Goal: Transaction & Acquisition: Purchase product/service

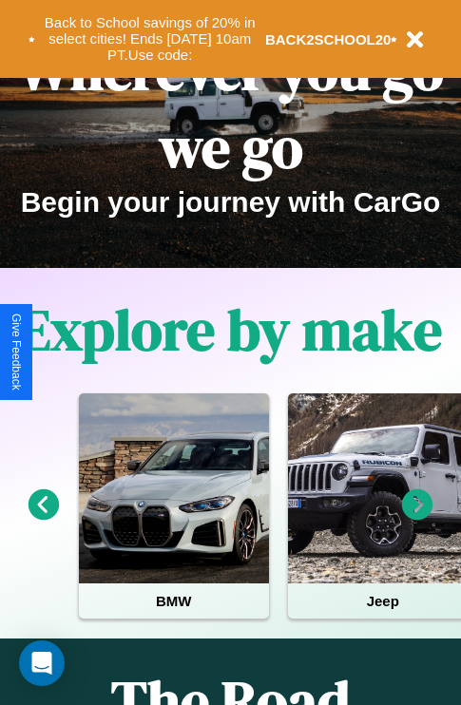
scroll to position [293, 0]
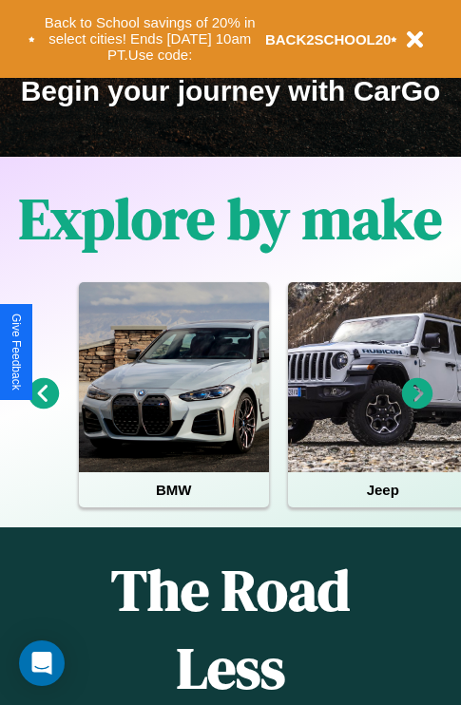
click at [417, 407] on icon at bounding box center [417, 393] width 31 height 31
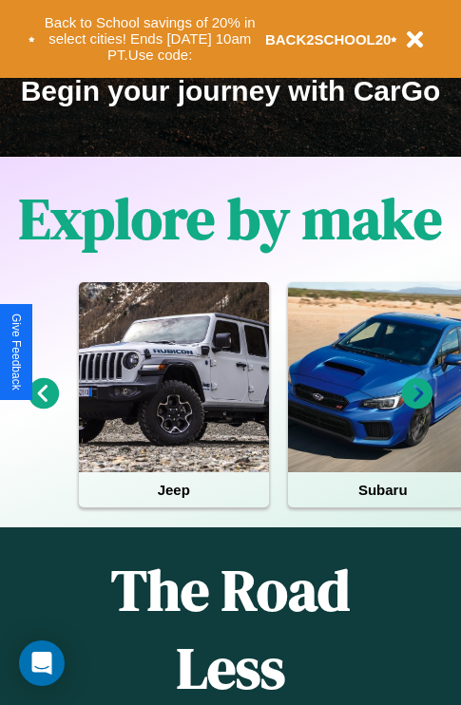
click at [43, 407] on icon at bounding box center [43, 393] width 31 height 31
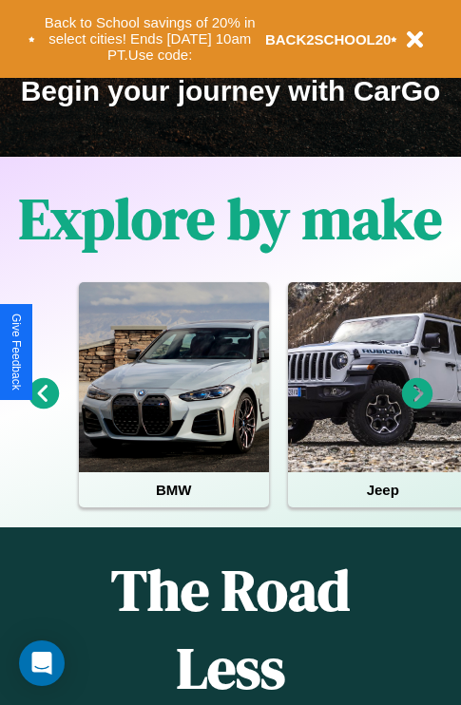
click at [417, 407] on icon at bounding box center [417, 393] width 31 height 31
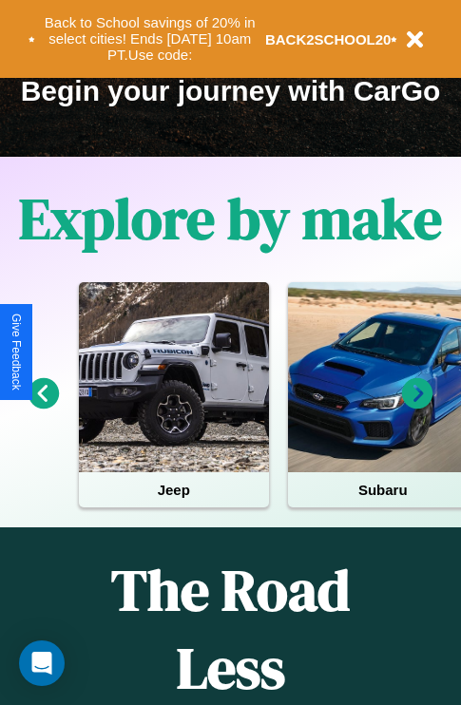
click at [417, 407] on icon at bounding box center [417, 393] width 31 height 31
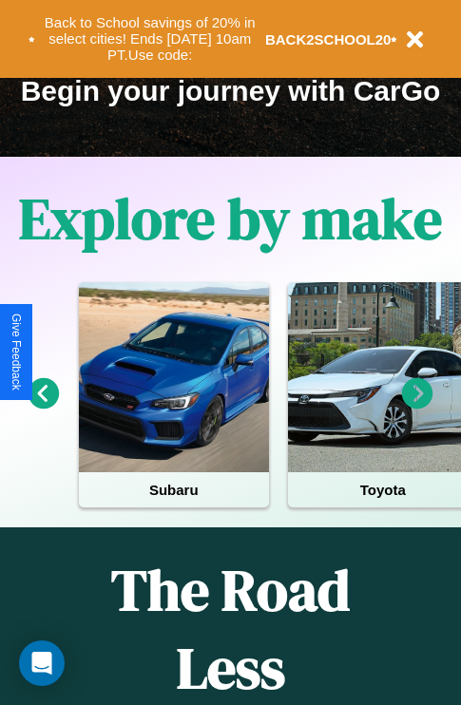
click at [417, 407] on icon at bounding box center [417, 393] width 31 height 31
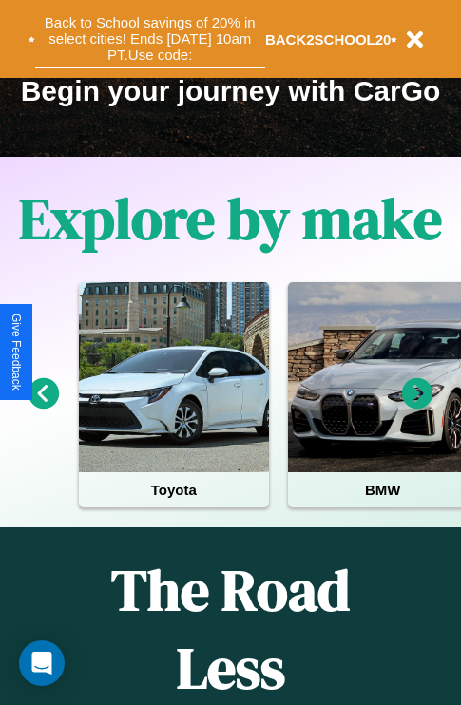
click at [149, 39] on button "Back to School savings of 20% in select cities! Ends 9/1 at 10am PT. Use code:" at bounding box center [150, 38] width 230 height 59
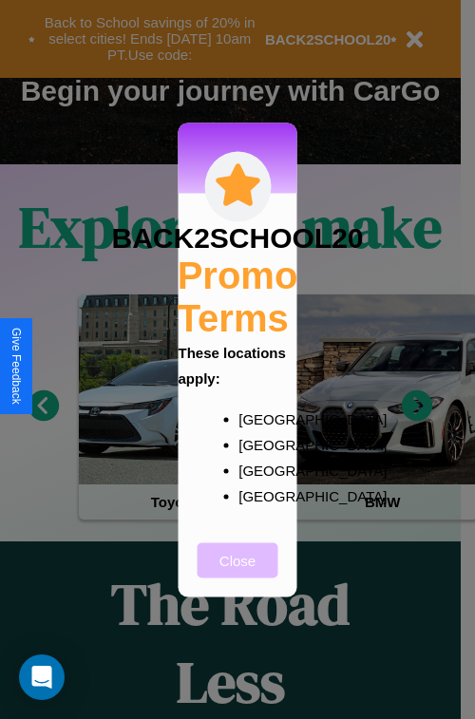
click at [237, 573] on button "Close" at bounding box center [238, 559] width 81 height 35
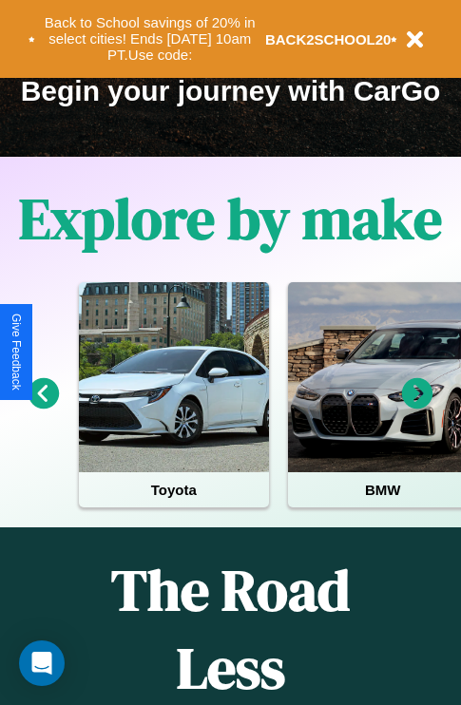
scroll to position [1850, 0]
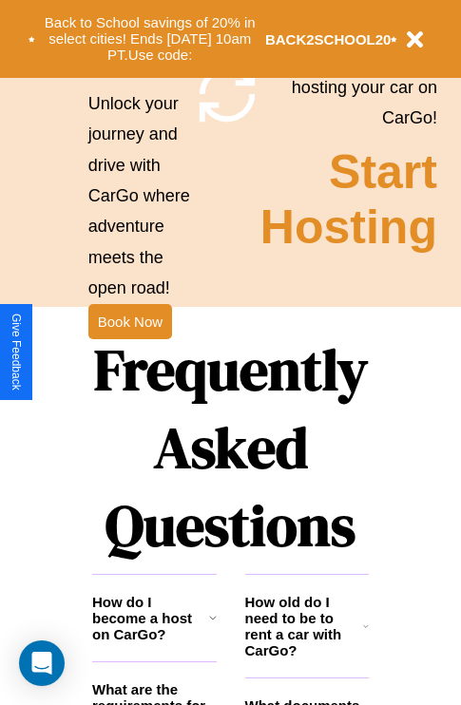
click at [129, 352] on h1 "Frequently Asked Questions" at bounding box center [230, 447] width 276 height 253
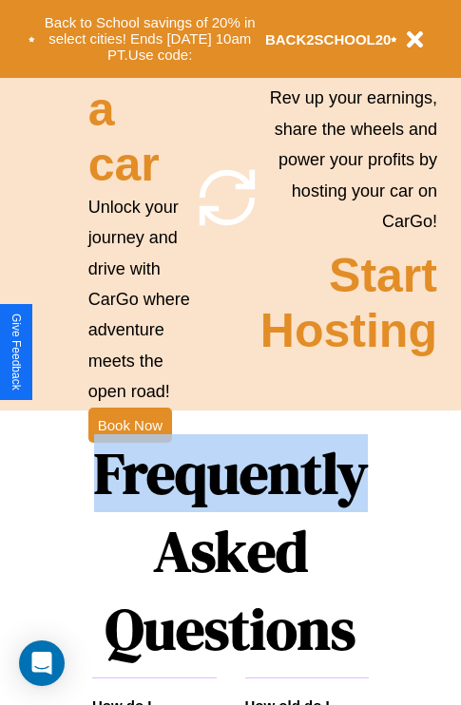
scroll to position [0, 0]
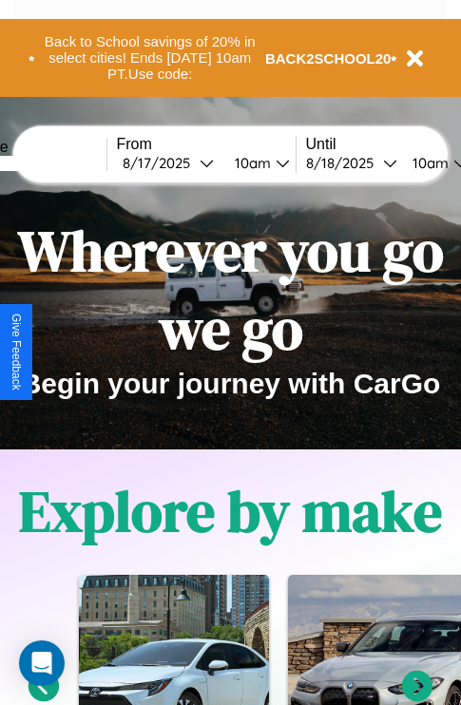
click at [64, 162] on input "text" at bounding box center [35, 163] width 142 height 15
type input "**********"
click at [190, 162] on div "8 / 17 / 2025" at bounding box center [161, 163] width 77 height 18
select select "*"
select select "****"
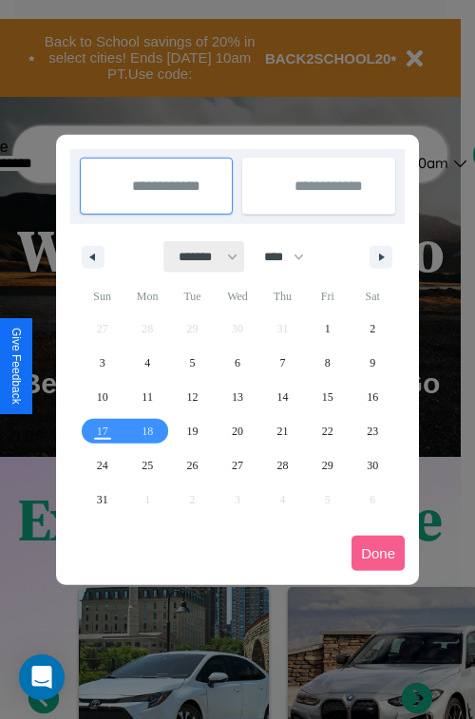
click at [199, 256] on select "******* ******** ***** ***** *** **** **** ****** ********* ******* ******** **…" at bounding box center [204, 256] width 81 height 31
select select "*"
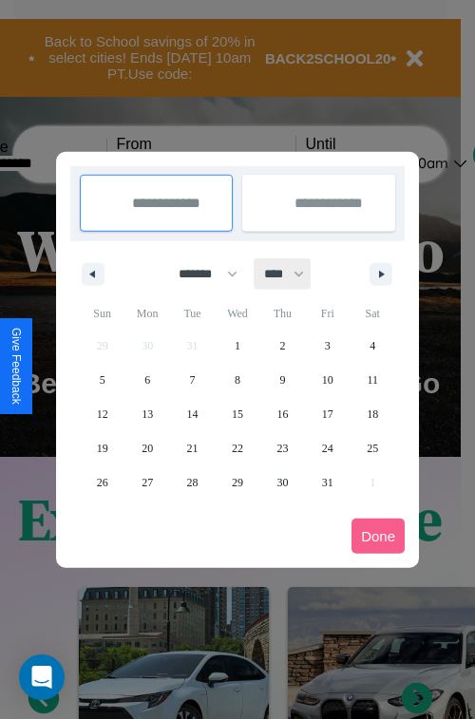
click at [293, 274] on select "**** **** **** **** **** **** **** **** **** **** **** **** **** **** **** ****…" at bounding box center [283, 273] width 57 height 31
select select "****"
click at [237, 447] on span "21" at bounding box center [237, 448] width 11 height 34
type input "**********"
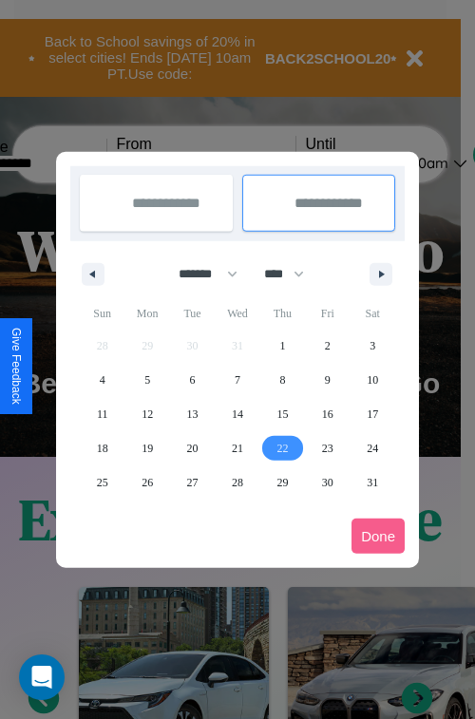
click at [282, 447] on span "22" at bounding box center [281, 448] width 11 height 34
type input "**********"
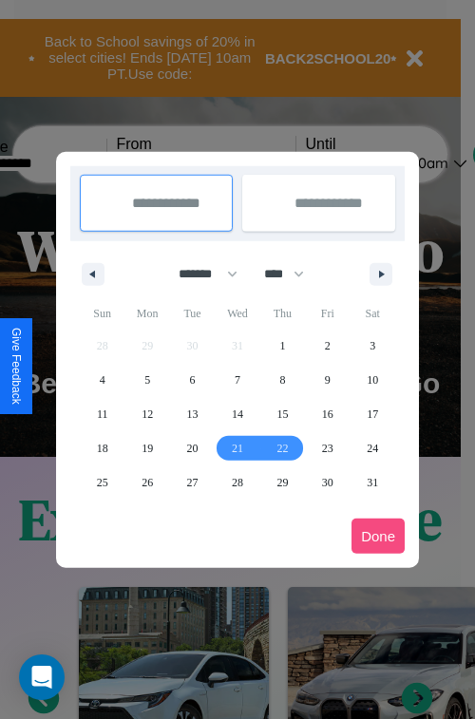
click at [378, 536] on button "Done" at bounding box center [377, 536] width 53 height 35
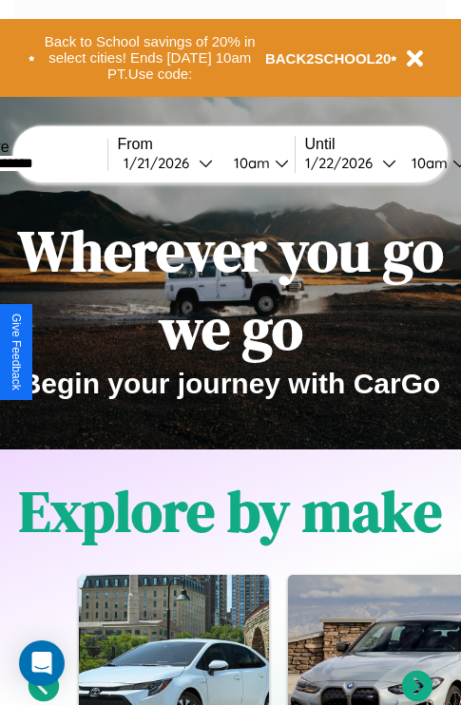
click at [272, 162] on div "10am" at bounding box center [249, 163] width 50 height 18
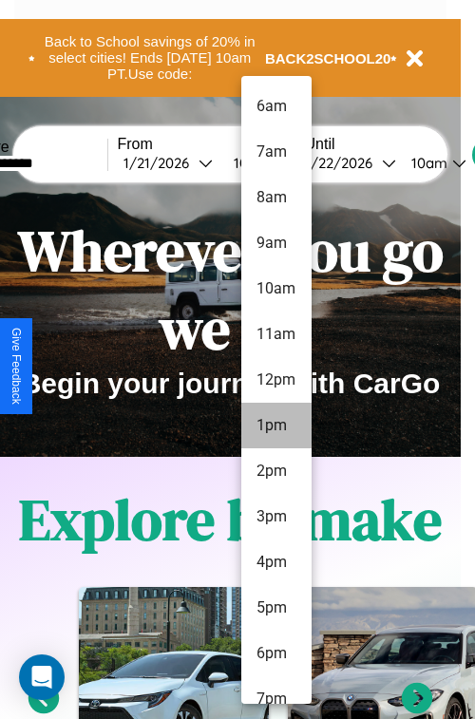
click at [275, 426] on li "1pm" at bounding box center [276, 426] width 70 height 46
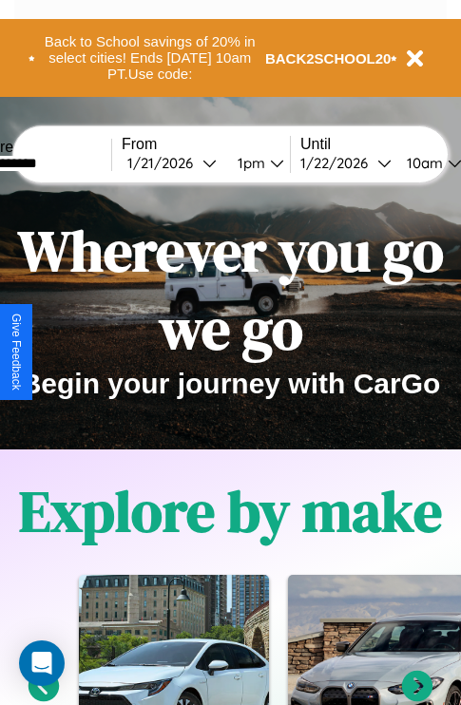
click at [446, 162] on div "10am" at bounding box center [422, 163] width 50 height 18
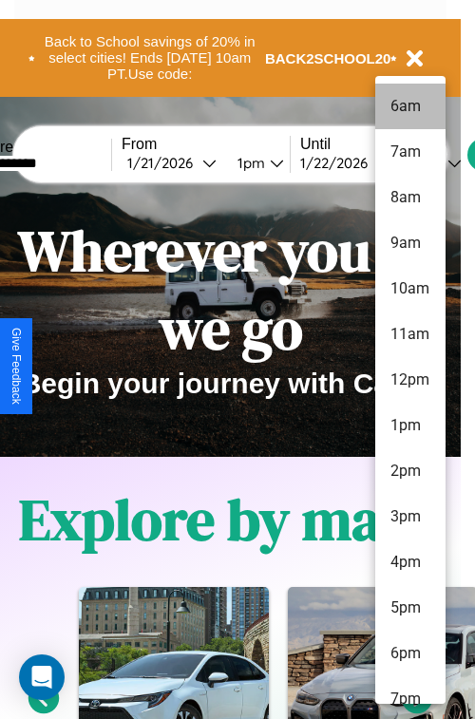
click at [409, 106] on li "6am" at bounding box center [410, 107] width 70 height 46
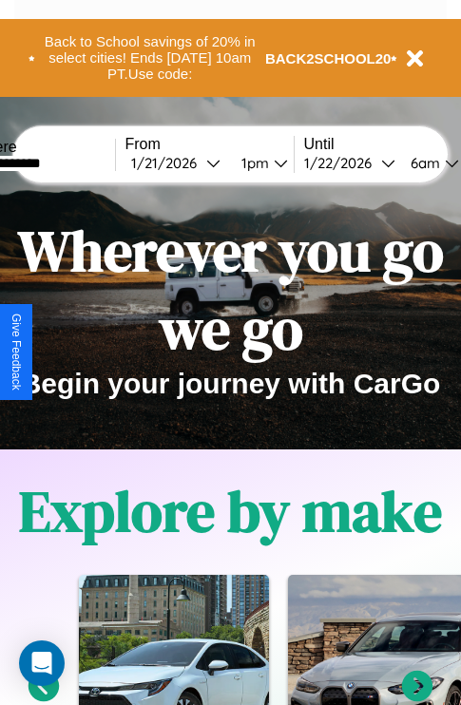
scroll to position [0, 62]
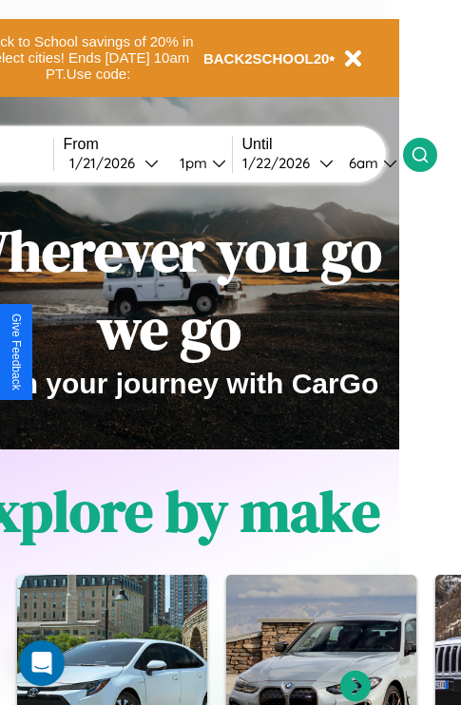
click at [429, 154] on icon at bounding box center [419, 154] width 19 height 19
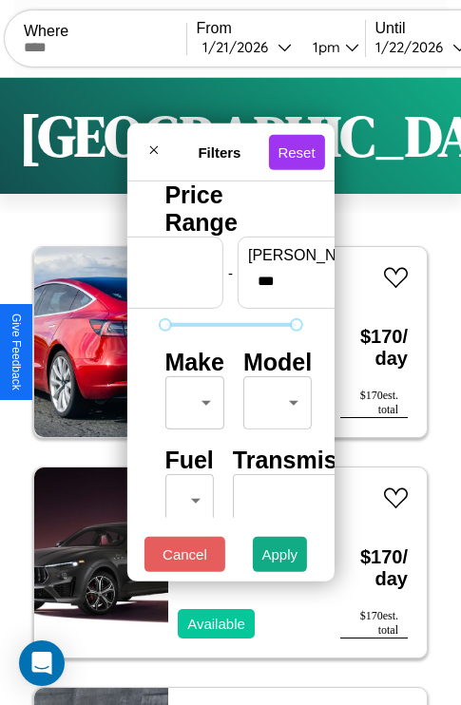
scroll to position [154, 0]
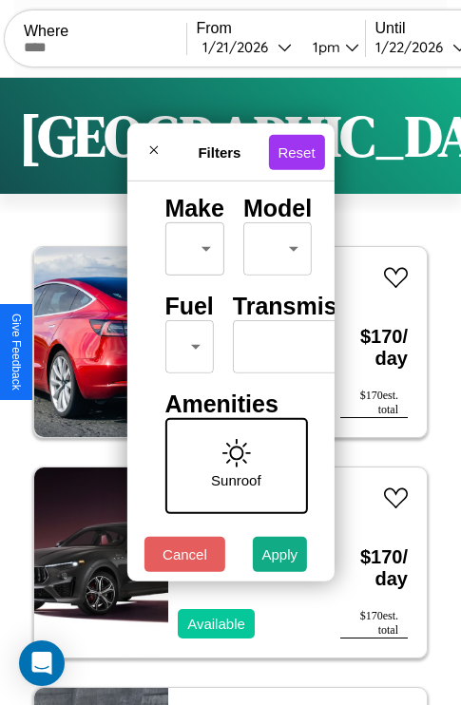
click at [185, 342] on body "CarGo Where From 1 / 21 / 2026 1pm Until 1 / 22 / 2026 6am Become a Host Login …" at bounding box center [230, 392] width 461 height 784
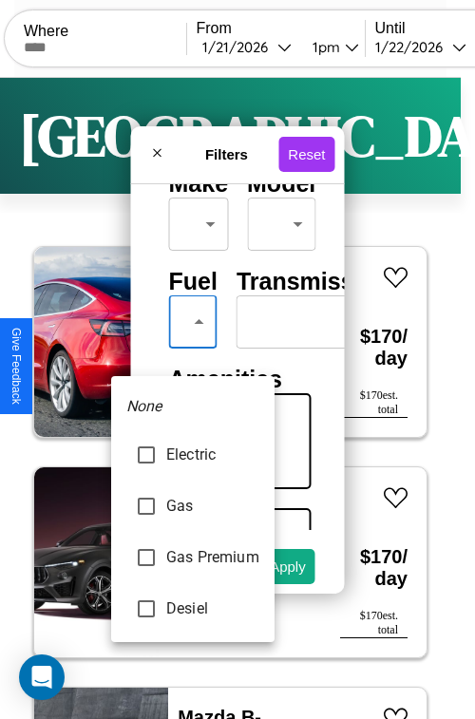
type input "********"
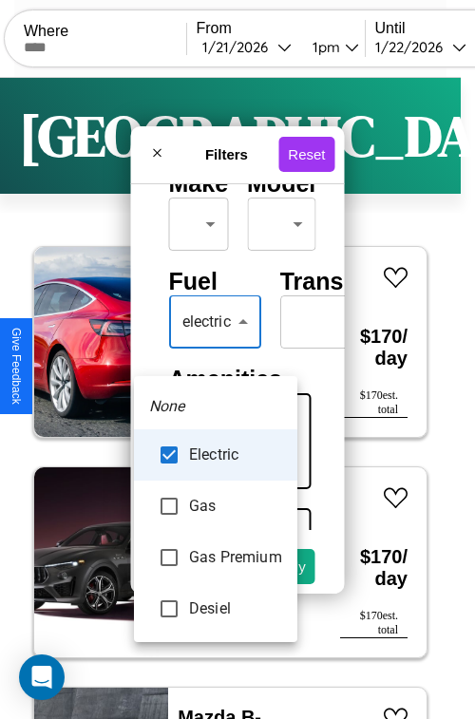
click at [216, 350] on div at bounding box center [237, 359] width 475 height 719
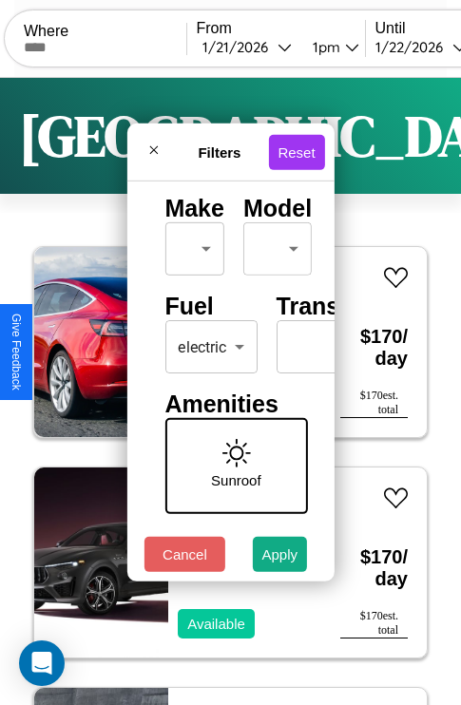
scroll to position [0, 118]
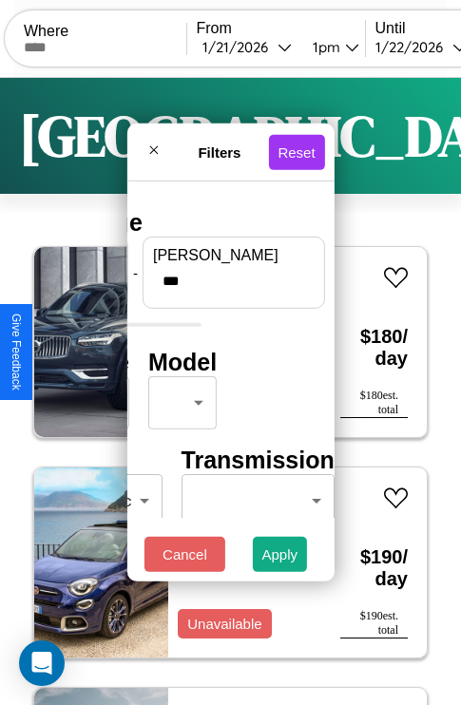
type input "***"
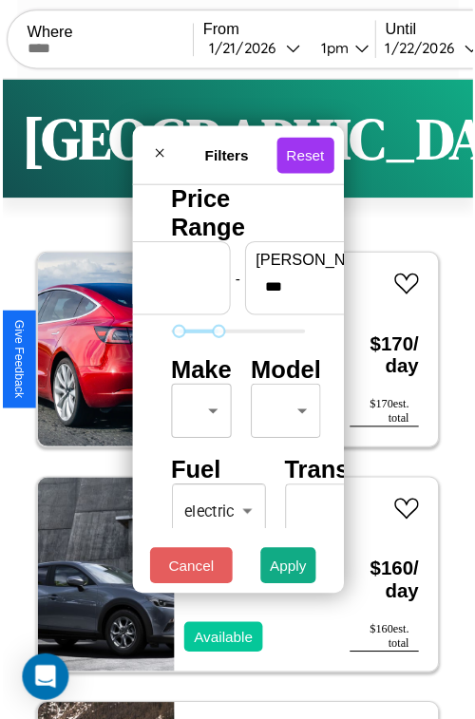
scroll to position [56, 0]
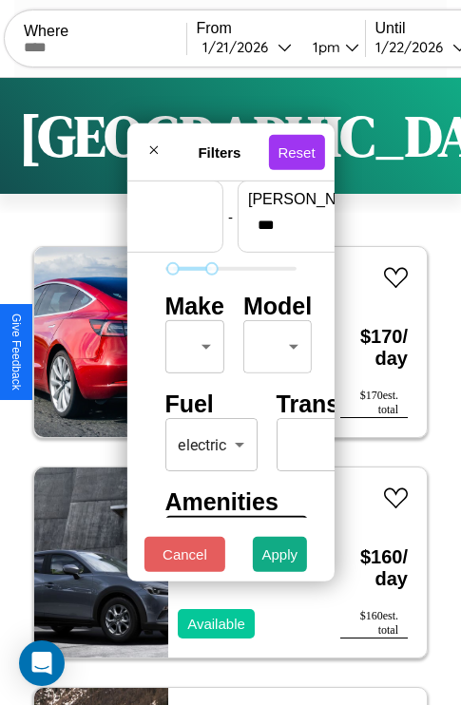
type input "**"
click at [191, 342] on body "CarGo Where From 1 / 21 / 2026 1pm Until 1 / 22 / 2026 6am Become a Host Login …" at bounding box center [230, 392] width 461 height 784
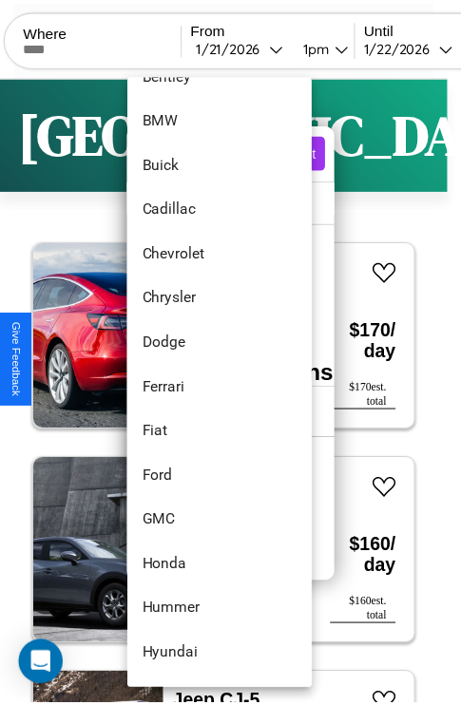
scroll to position [310, 0]
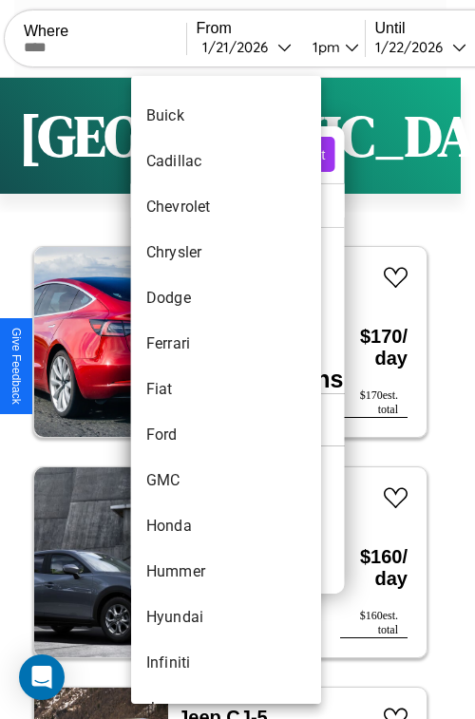
click at [190, 389] on li "Fiat" at bounding box center [226, 390] width 190 height 46
type input "****"
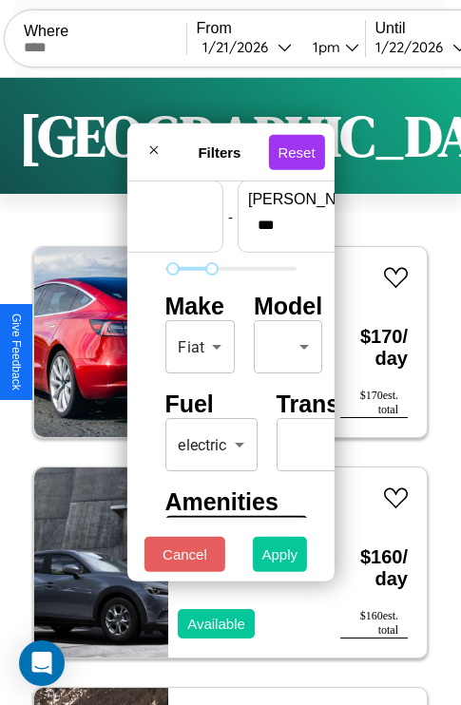
click at [280, 559] on button "Apply" at bounding box center [280, 554] width 55 height 35
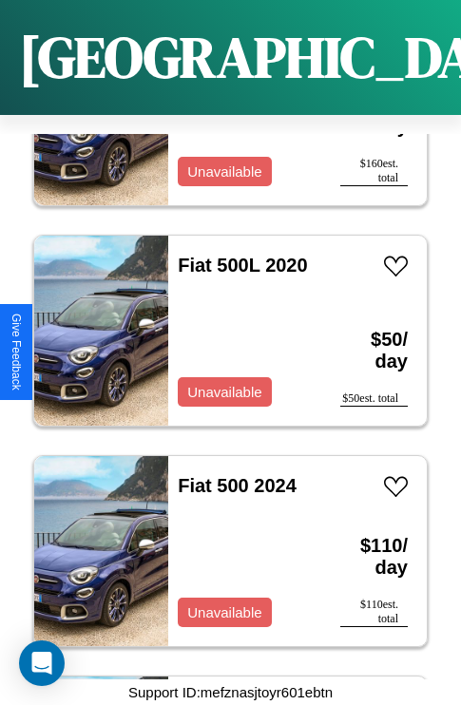
scroll to position [292, 0]
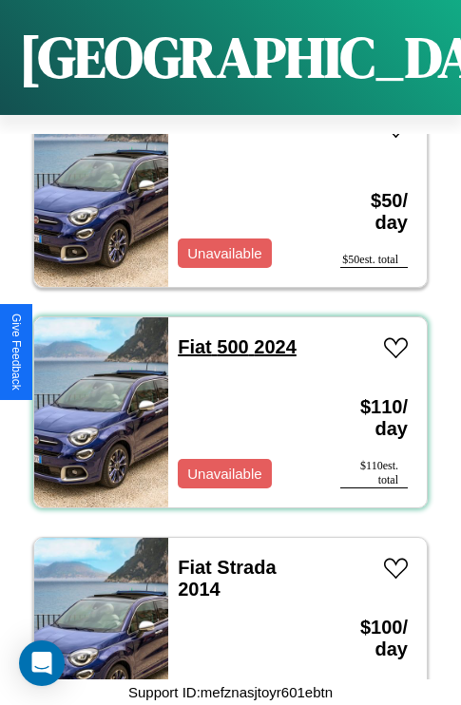
click at [188, 336] on link "Fiat 500 2024" at bounding box center [237, 346] width 119 height 21
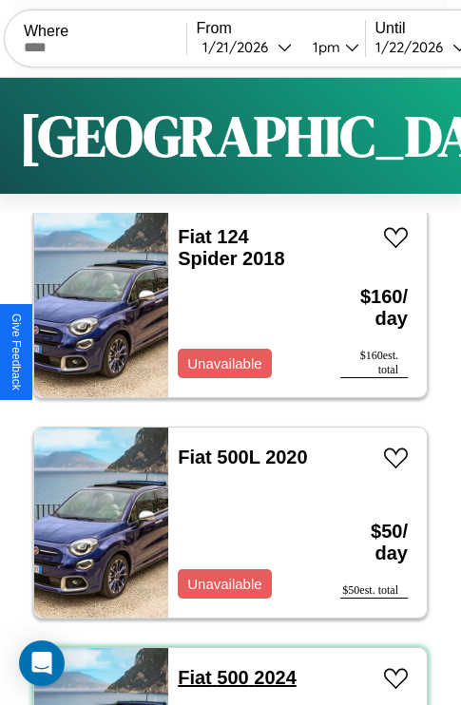
scroll to position [0, 0]
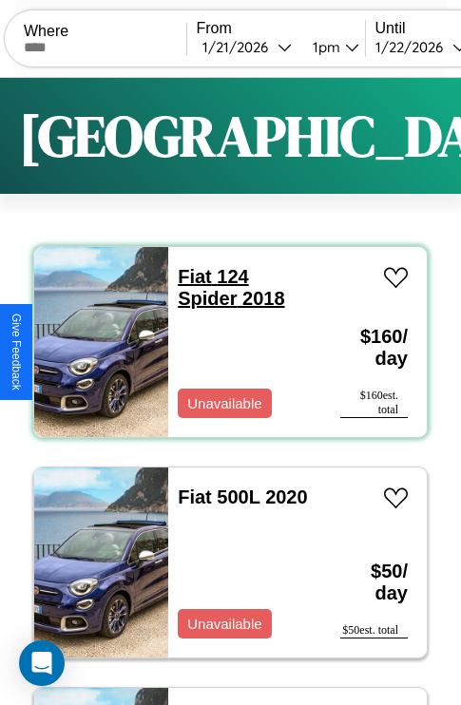
click at [188, 276] on link "Fiat 124 Spider 2018" at bounding box center [231, 287] width 106 height 43
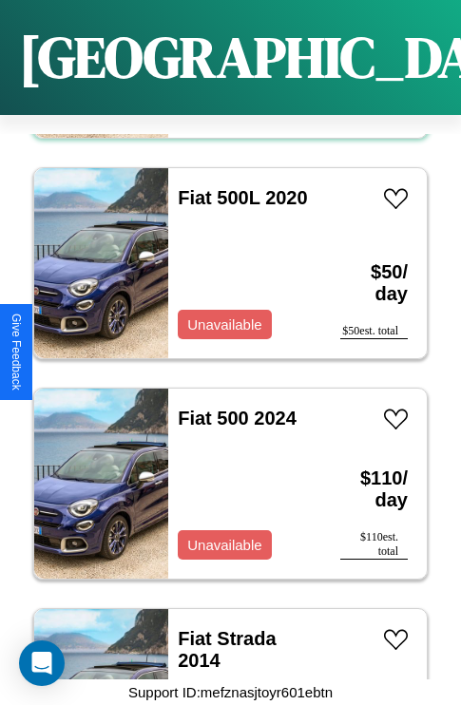
scroll to position [363, 0]
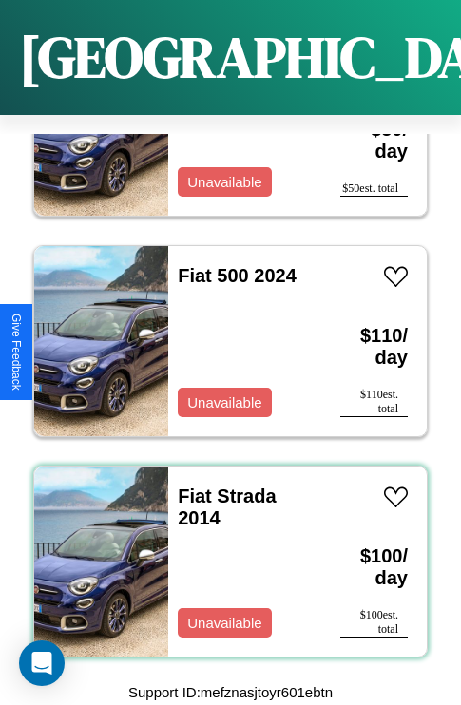
click at [223, 550] on div "Fiat Strada 2014 Unavailable" at bounding box center [244, 561] width 153 height 190
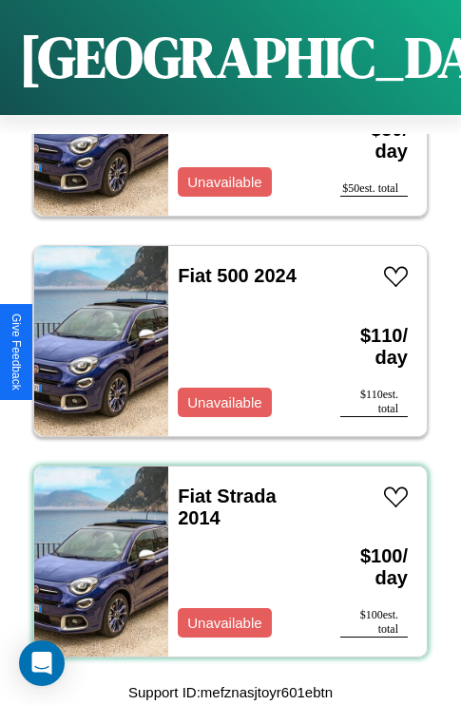
click at [223, 550] on div "Fiat Strada 2014 Unavailable" at bounding box center [244, 561] width 153 height 190
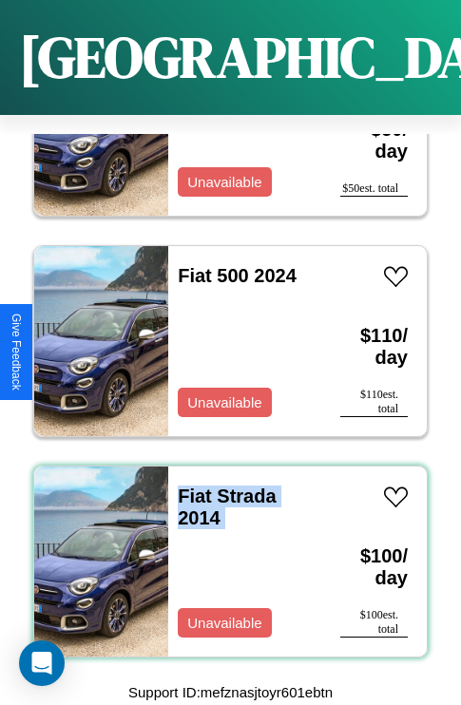
click at [223, 550] on div "Fiat Strada 2014 Unavailable" at bounding box center [244, 561] width 153 height 190
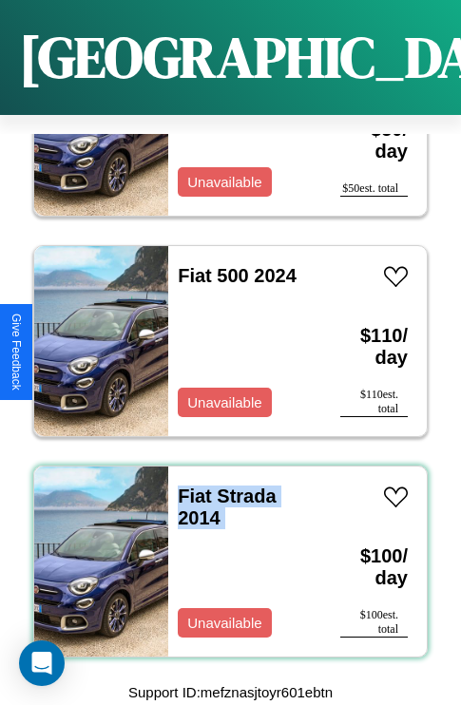
click at [223, 550] on div "Fiat Strada 2014 Unavailable" at bounding box center [244, 561] width 153 height 190
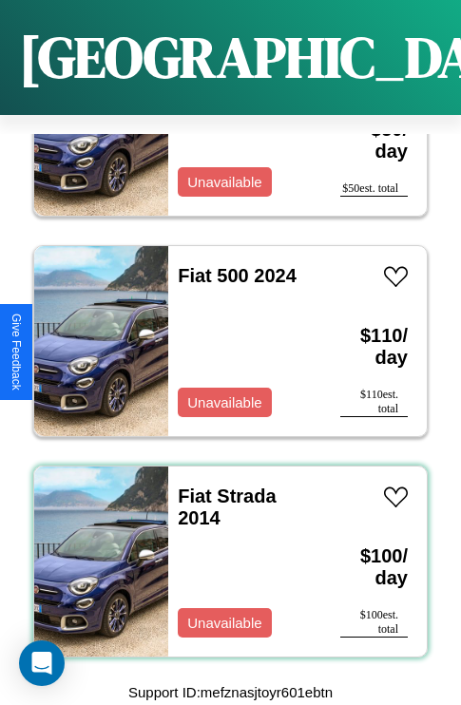
click at [223, 550] on div "Fiat Strada 2014 Unavailable" at bounding box center [244, 561] width 153 height 190
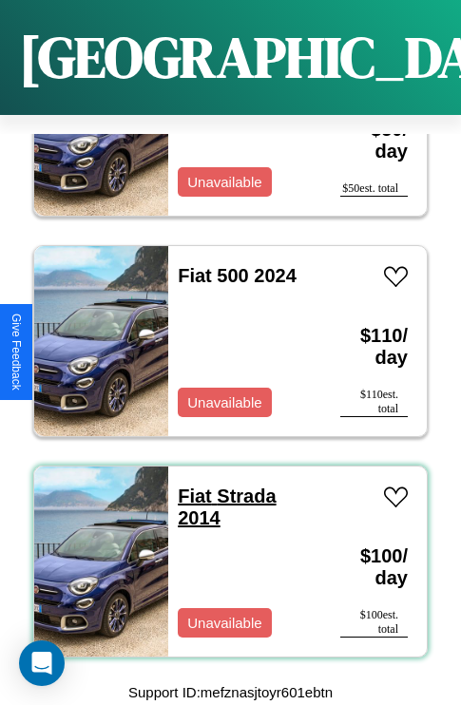
click at [188, 485] on link "Fiat Strada 2014" at bounding box center [227, 506] width 98 height 43
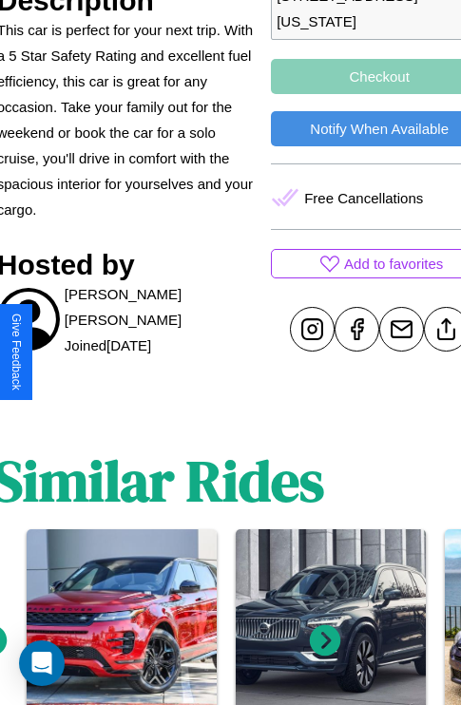
scroll to position [752, 72]
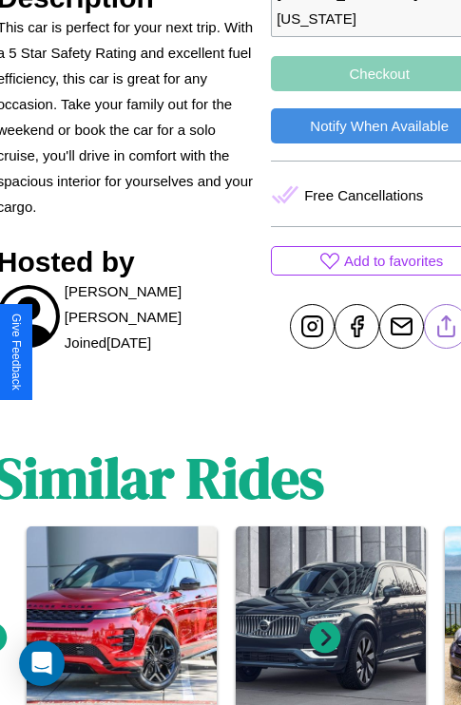
click at [446, 330] on line at bounding box center [446, 322] width 0 height 13
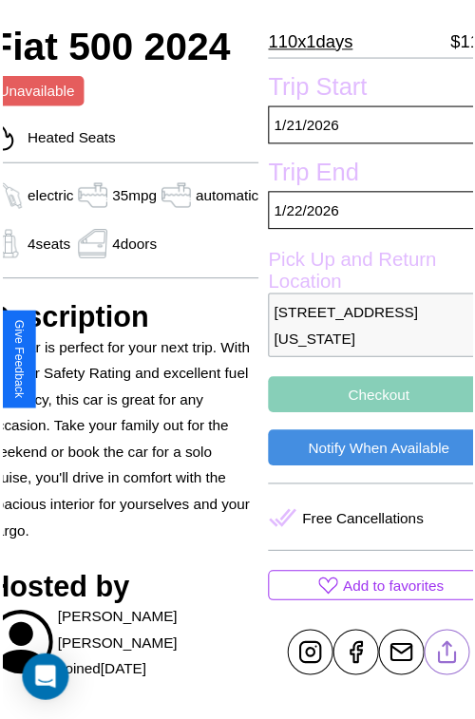
scroll to position [210, 91]
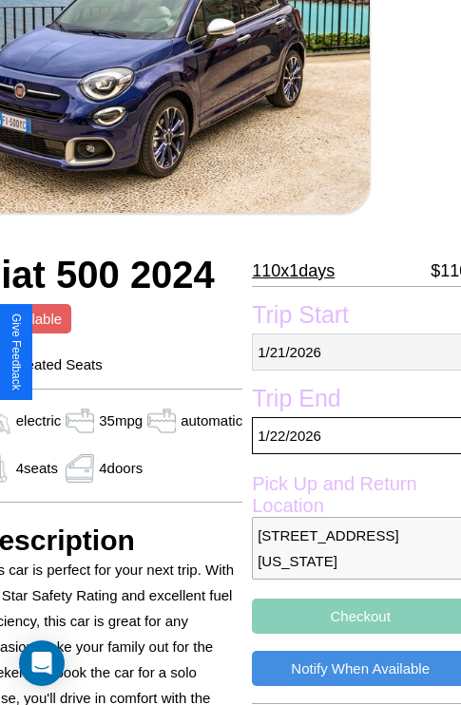
click at [351, 351] on p "1 / 21 / 2026" at bounding box center [360, 351] width 217 height 37
select select "*"
select select "****"
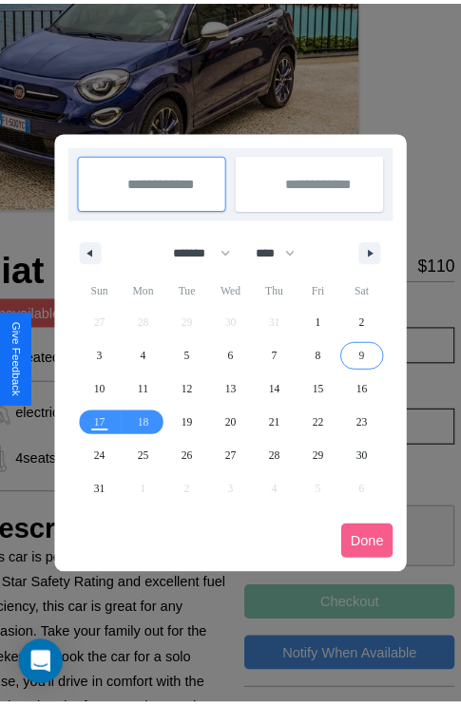
scroll to position [0, 91]
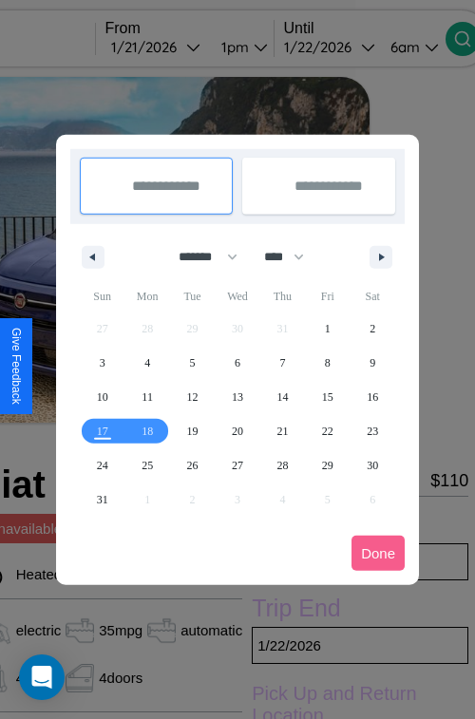
click at [182, 47] on div at bounding box center [237, 359] width 475 height 719
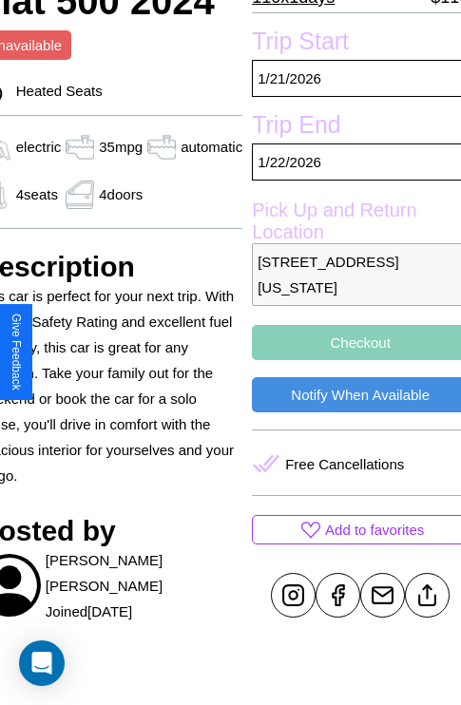
scroll to position [500, 91]
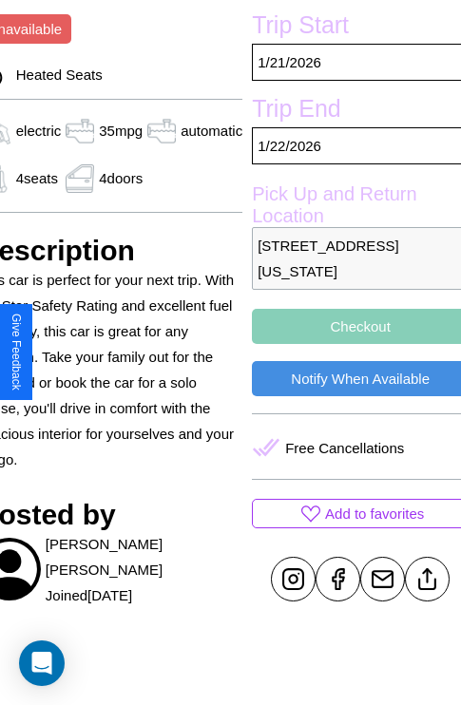
click at [351, 344] on button "Checkout" at bounding box center [360, 326] width 217 height 35
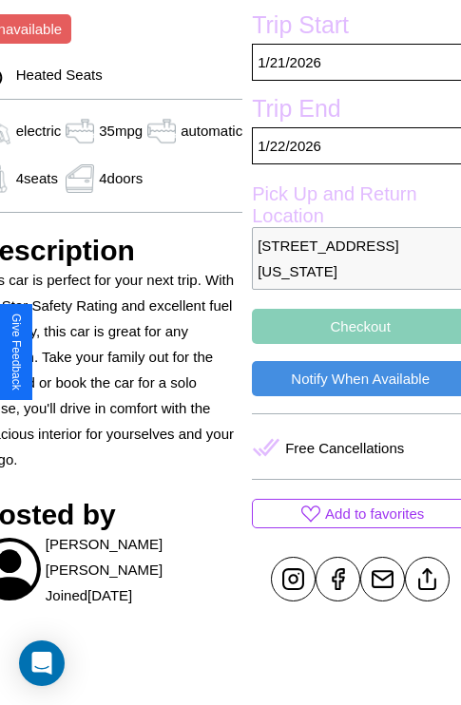
click at [351, 344] on button "Checkout" at bounding box center [360, 326] width 217 height 35
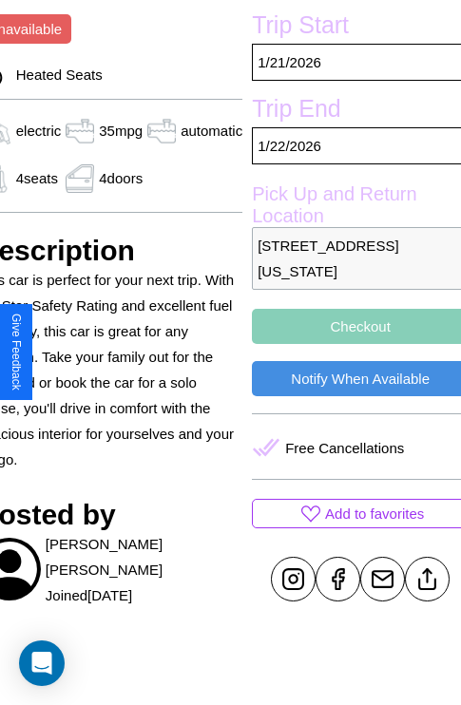
click at [351, 344] on button "Checkout" at bounding box center [360, 326] width 217 height 35
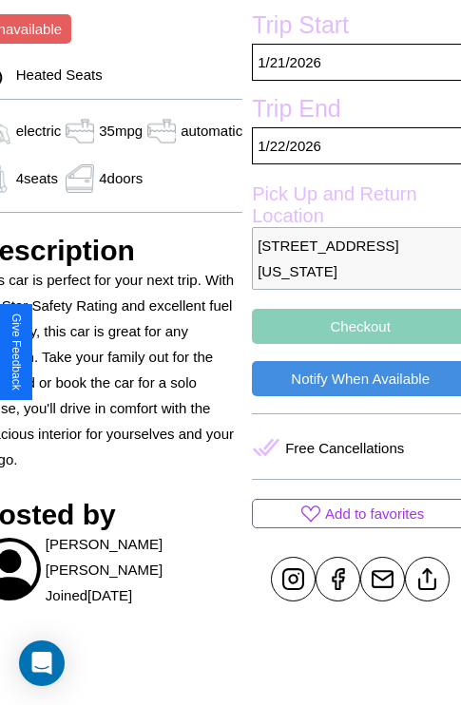
click at [351, 344] on button "Checkout" at bounding box center [360, 326] width 217 height 35
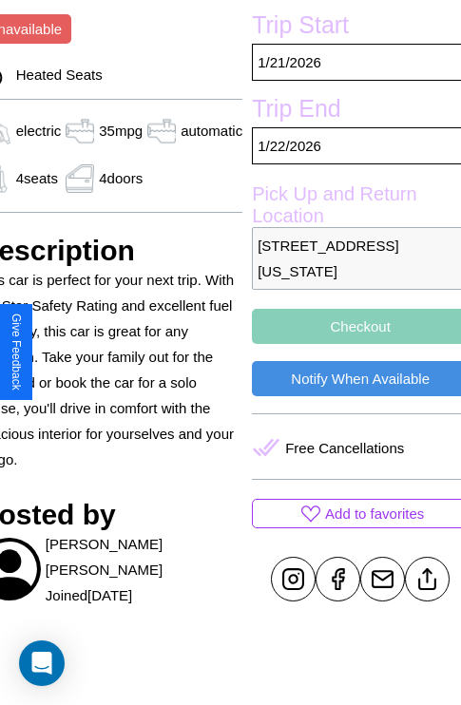
click at [351, 344] on button "Checkout" at bounding box center [360, 326] width 217 height 35
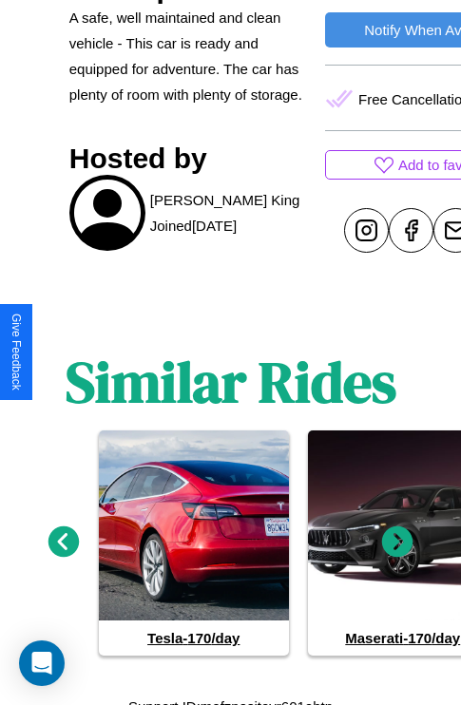
scroll to position [888, 0]
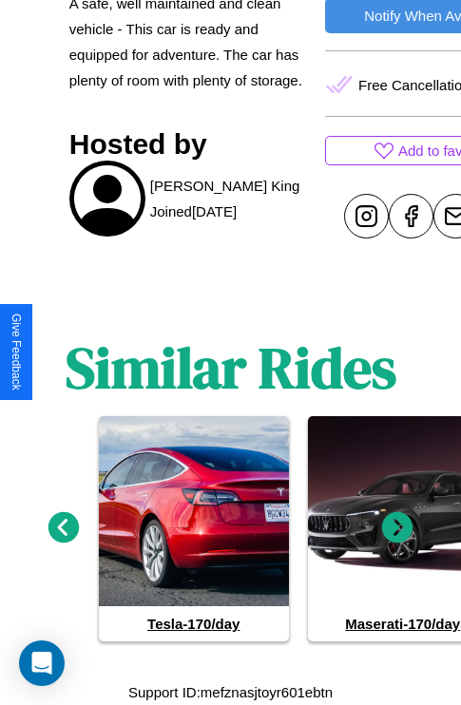
click at [397, 528] on icon at bounding box center [397, 527] width 31 height 31
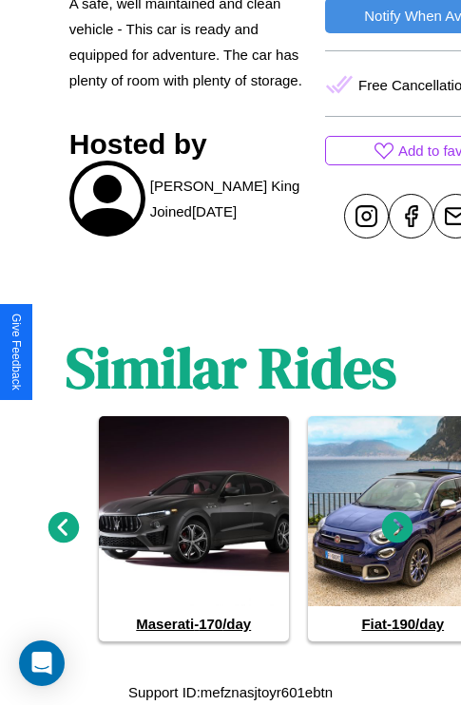
click at [397, 528] on icon at bounding box center [397, 527] width 31 height 31
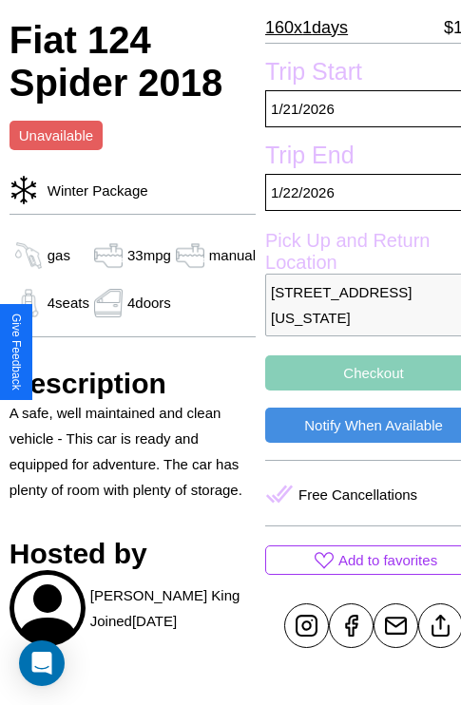
scroll to position [419, 65]
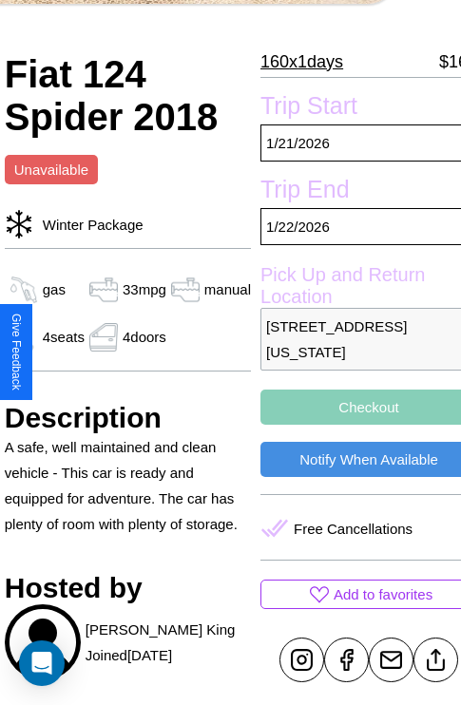
click at [352, 351] on p "1875 Market Street Philadelphia Pennsylvania 51380 United States" at bounding box center [368, 339] width 217 height 63
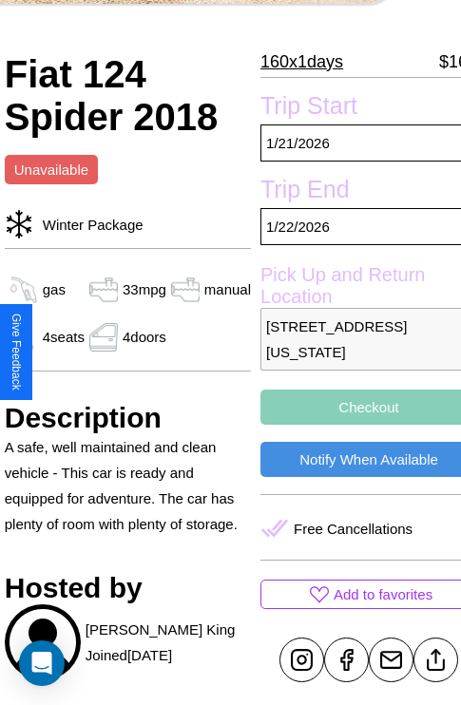
click at [352, 351] on p "1875 Market Street Philadelphia Pennsylvania 51380 United States" at bounding box center [368, 339] width 217 height 63
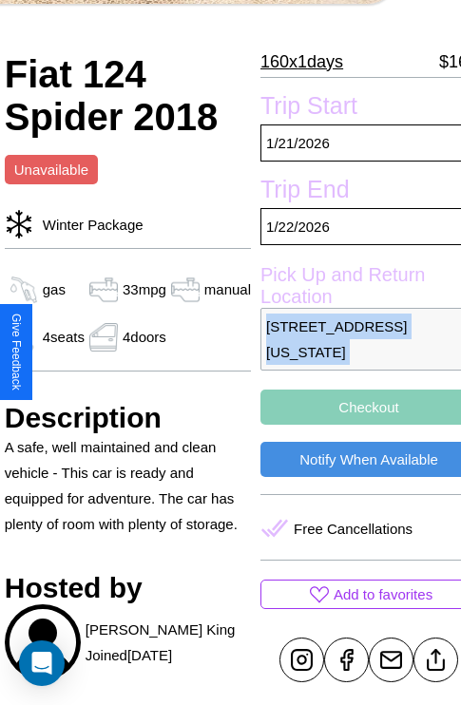
click at [352, 351] on p "1875 Market Street Philadelphia Pennsylvania 51380 United States" at bounding box center [368, 339] width 217 height 63
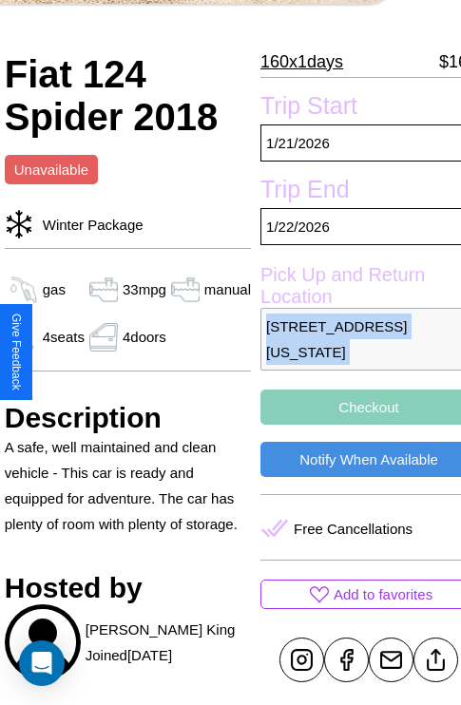
click at [352, 351] on p "1875 Market Street Philadelphia Pennsylvania 51380 United States" at bounding box center [368, 339] width 217 height 63
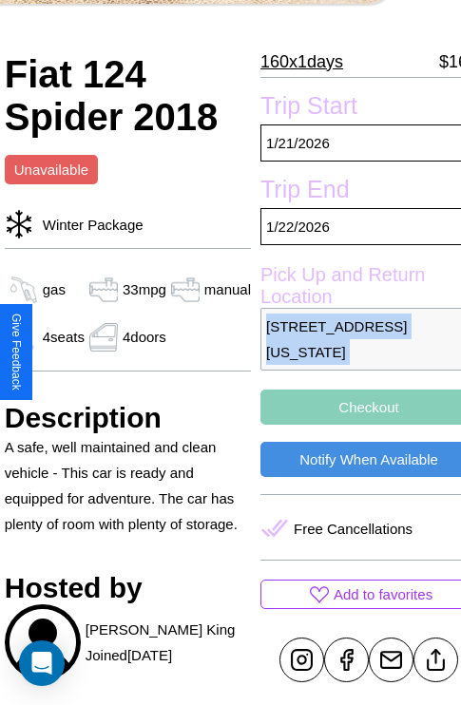
click at [352, 351] on p "1875 Market Street Philadelphia Pennsylvania 51380 United States" at bounding box center [368, 339] width 217 height 63
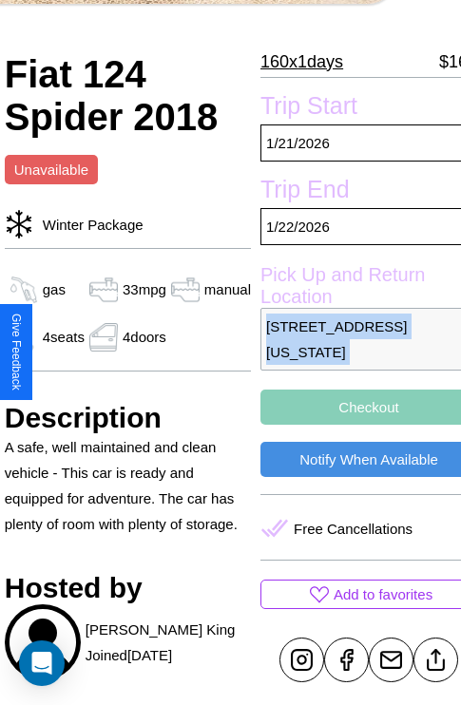
click at [352, 351] on p "1875 Market Street Philadelphia Pennsylvania 51380 United States" at bounding box center [368, 339] width 217 height 63
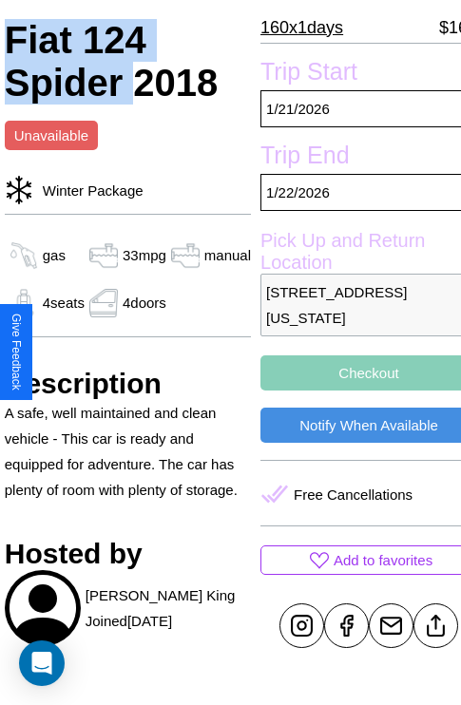
scroll to position [500, 65]
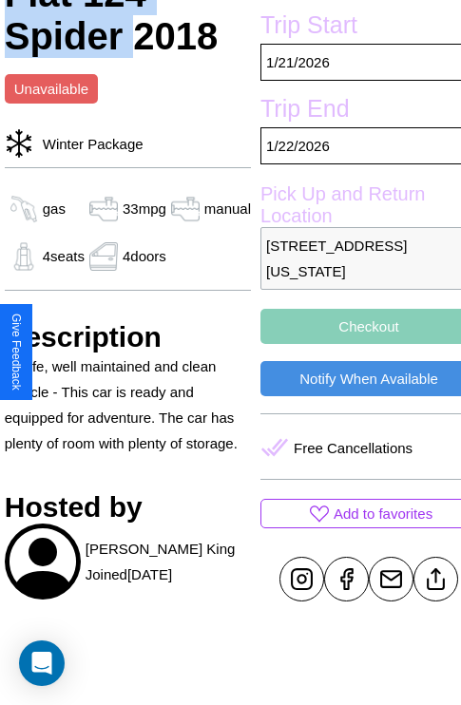
click at [352, 344] on button "Checkout" at bounding box center [368, 326] width 217 height 35
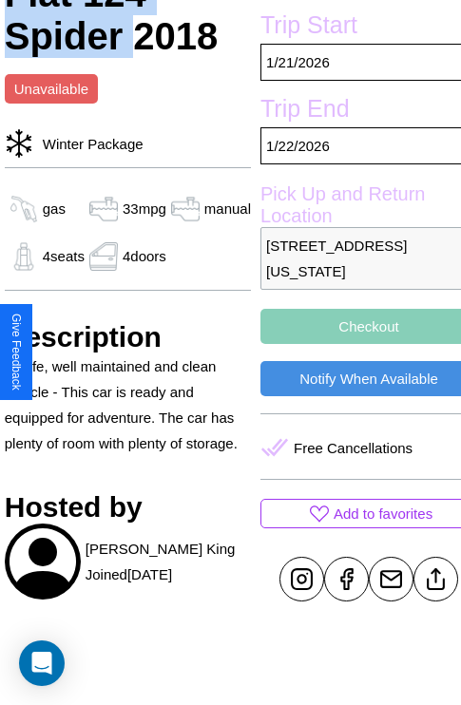
click at [352, 344] on button "Checkout" at bounding box center [368, 326] width 217 height 35
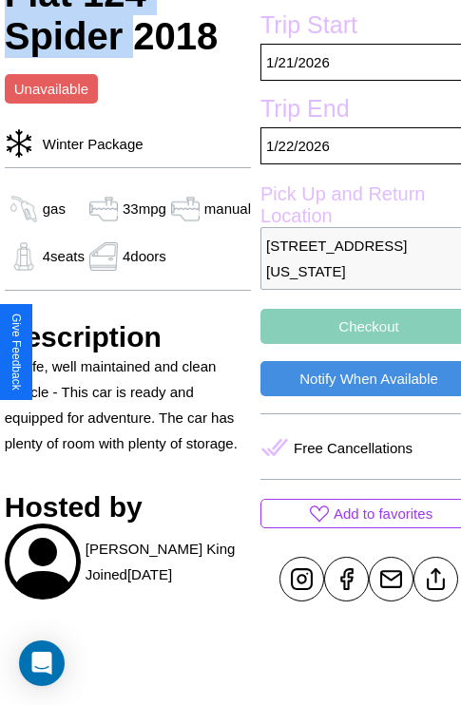
click at [352, 344] on button "Checkout" at bounding box center [368, 326] width 217 height 35
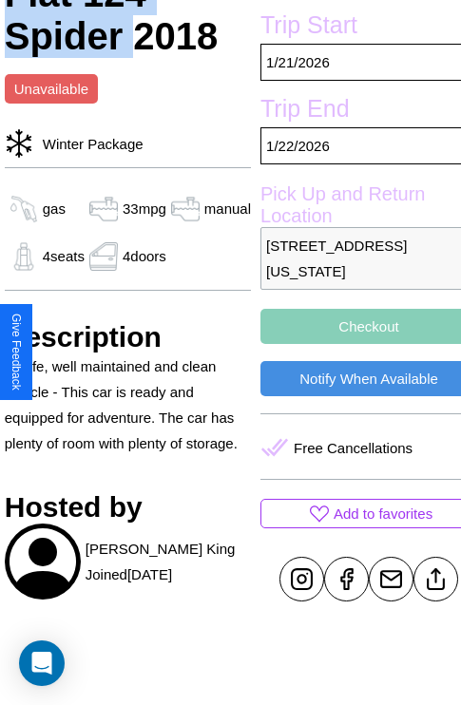
click at [352, 344] on button "Checkout" at bounding box center [368, 326] width 217 height 35
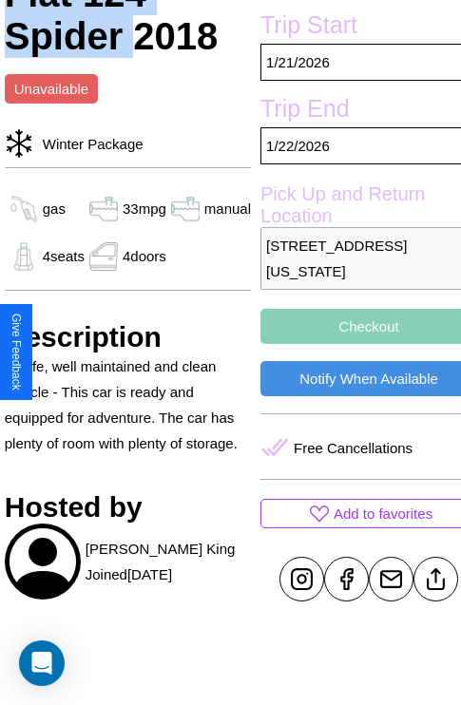
click at [352, 344] on button "Checkout" at bounding box center [368, 326] width 217 height 35
